Goal: Information Seeking & Learning: Learn about a topic

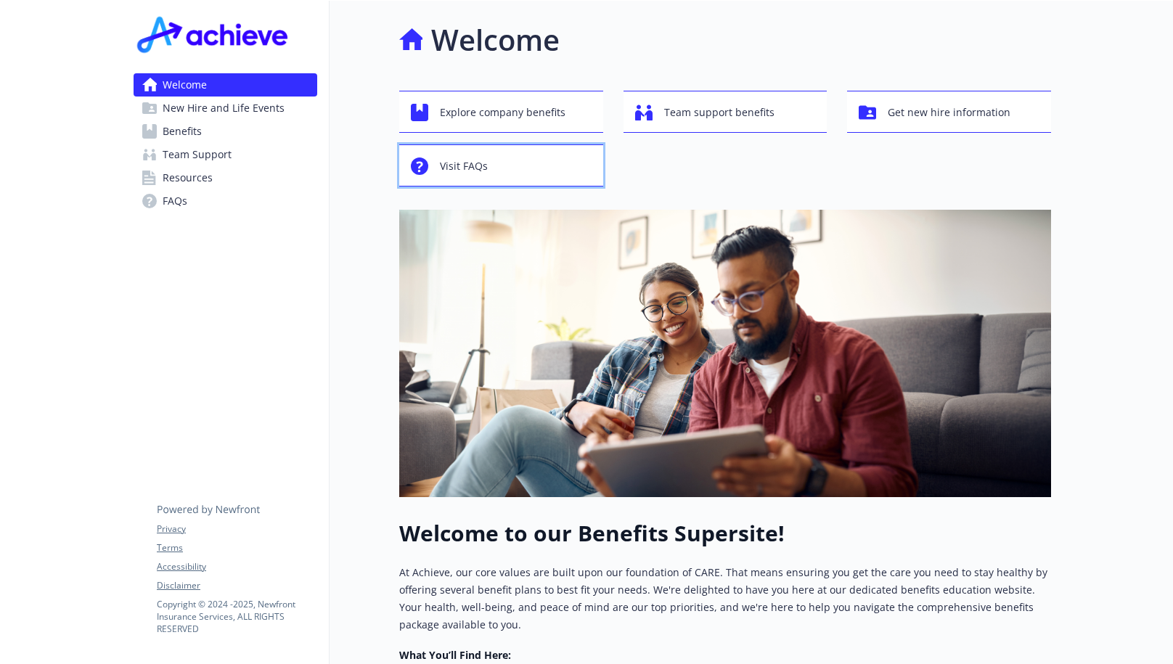
click at [509, 171] on div "Visit FAQs" at bounding box center [503, 166] width 185 height 28
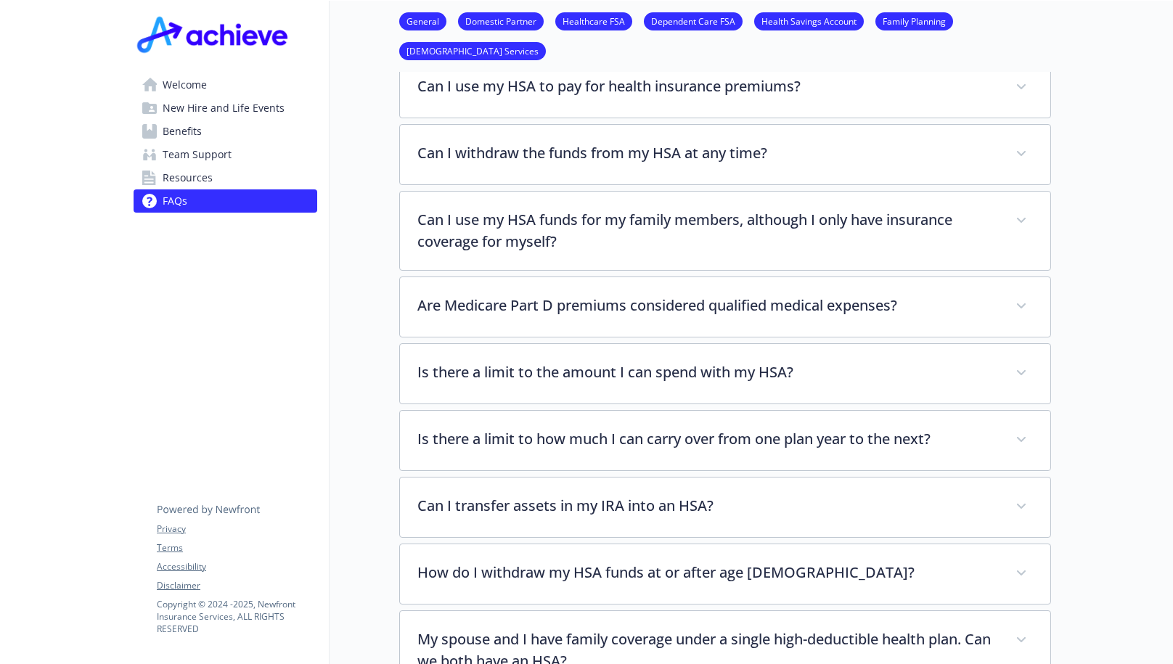
scroll to position [2104, 0]
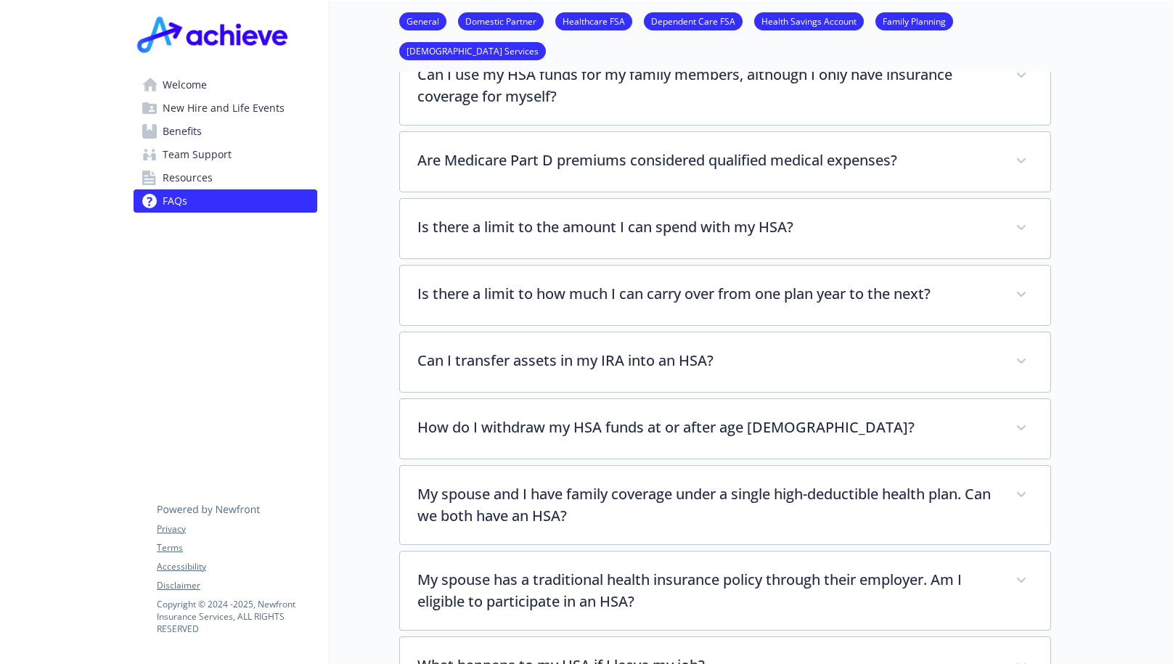
click at [277, 114] on span "New Hire and Life Events" at bounding box center [224, 108] width 122 height 23
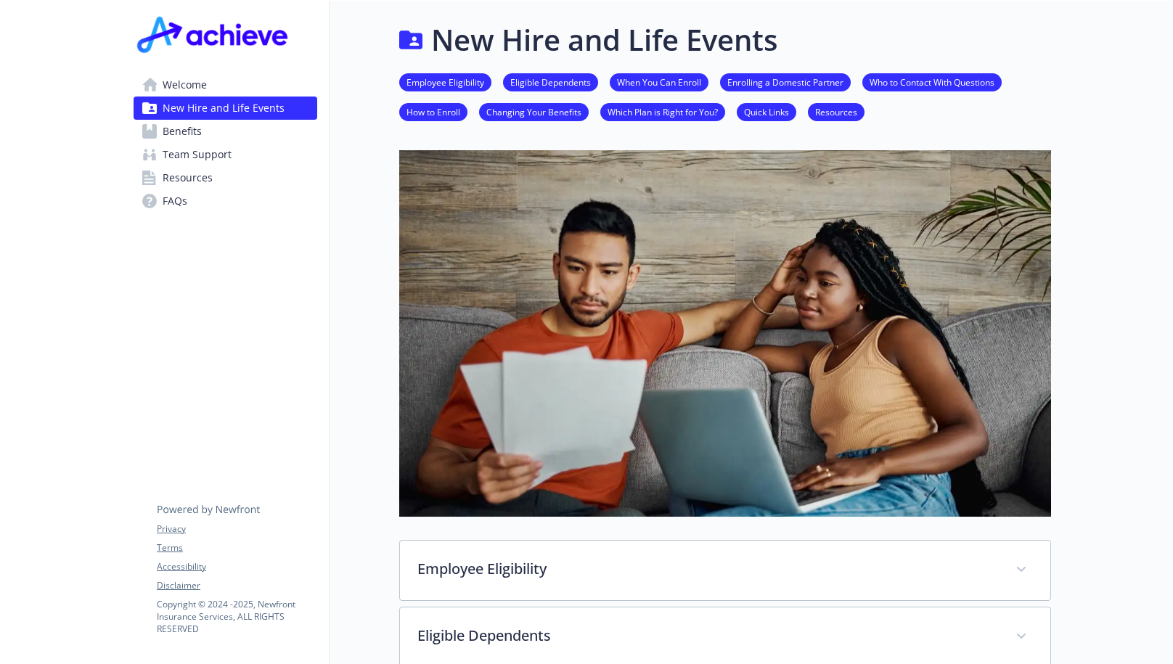
click at [213, 132] on link "Benefits" at bounding box center [226, 131] width 184 height 23
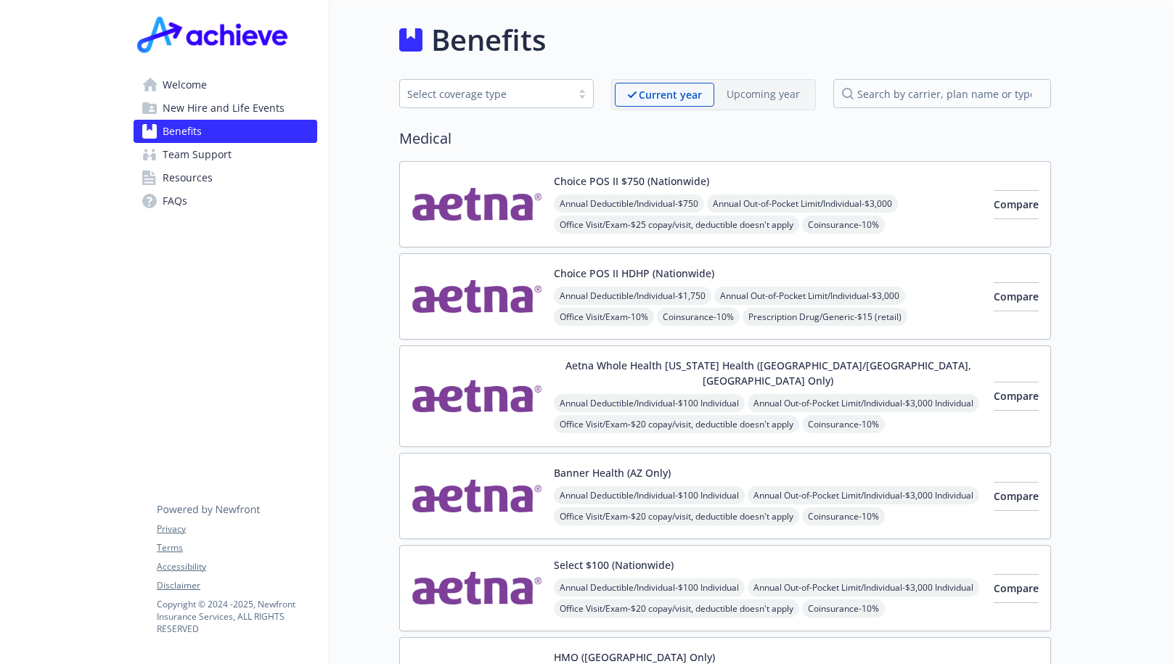
click at [218, 170] on link "Resources" at bounding box center [226, 177] width 184 height 23
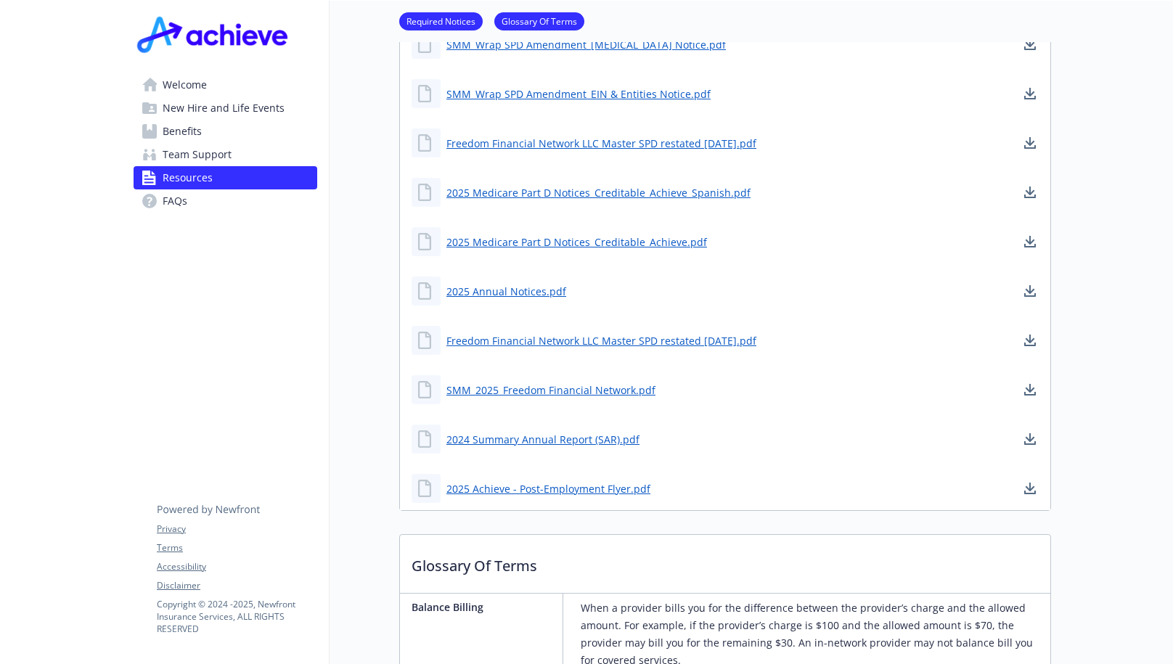
scroll to position [580, 0]
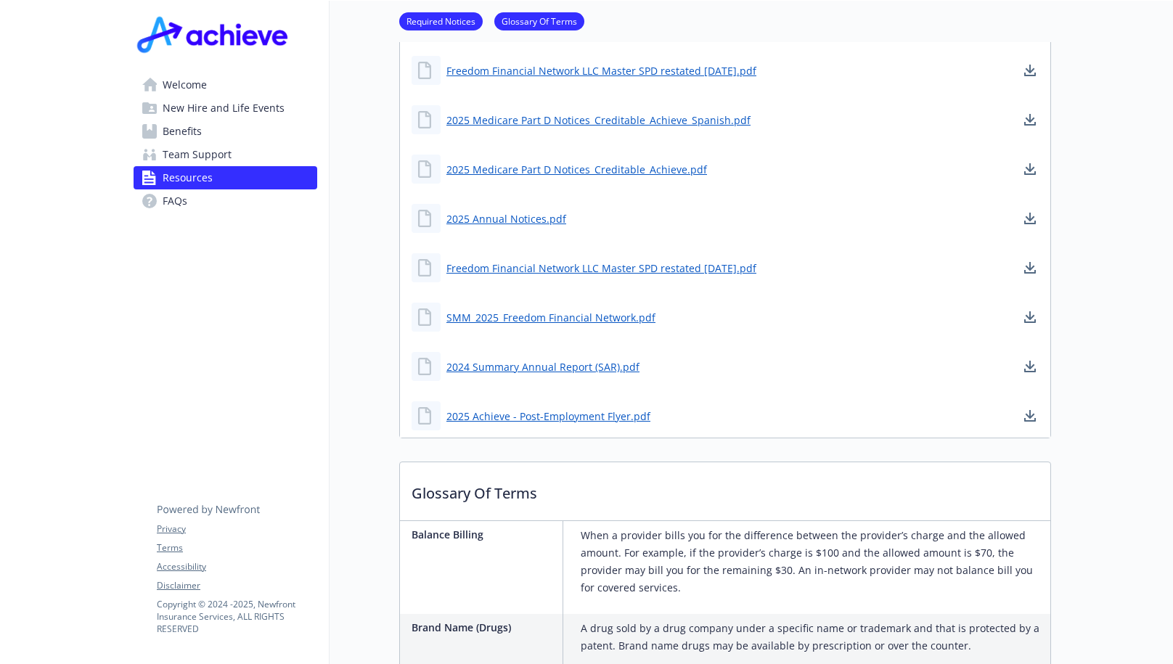
click at [179, 195] on span "FAQs" at bounding box center [175, 200] width 25 height 23
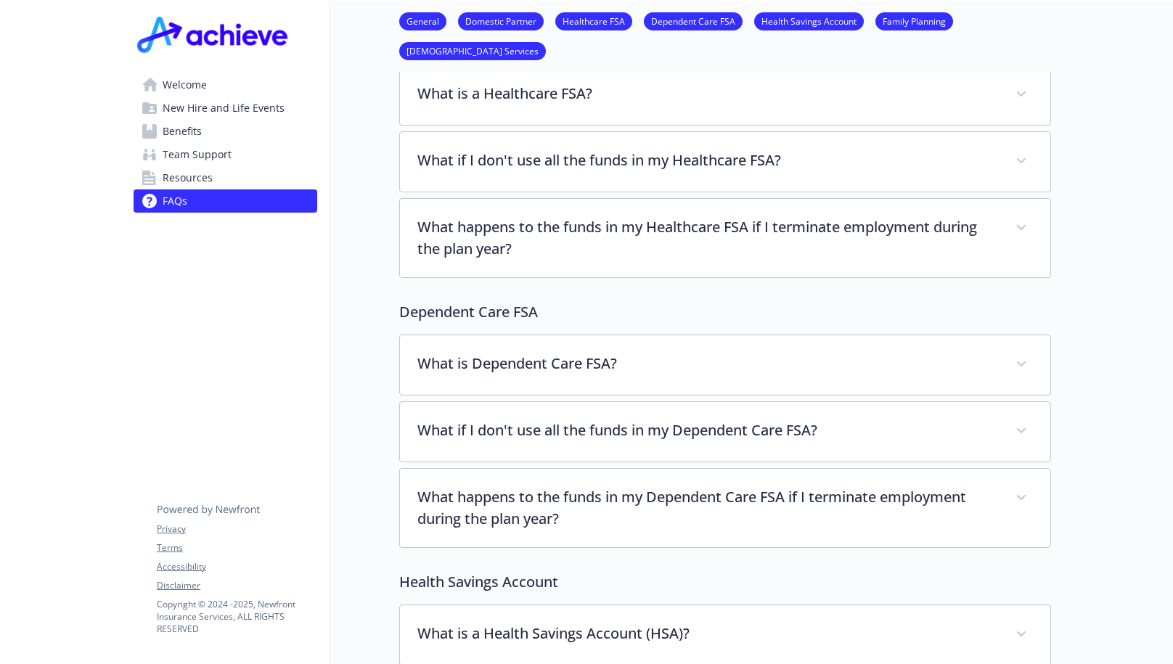
scroll to position [798, 0]
